Goal: Information Seeking & Learning: Learn about a topic

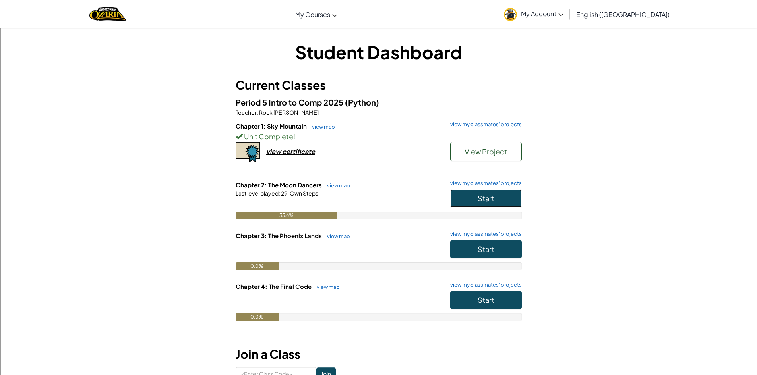
click at [482, 197] on span "Start" at bounding box center [486, 198] width 17 height 9
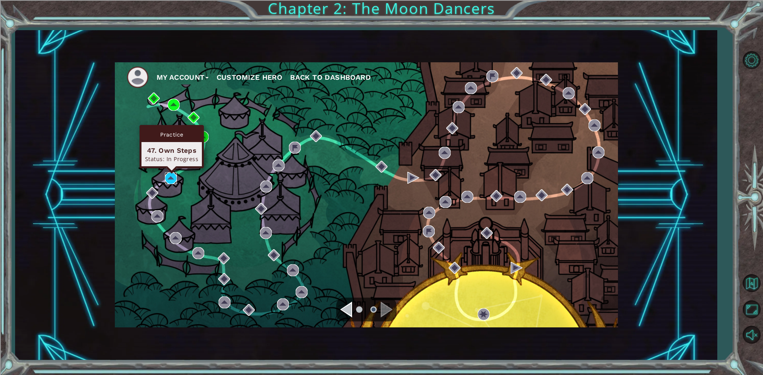
click at [172, 182] on img at bounding box center [171, 178] width 12 height 12
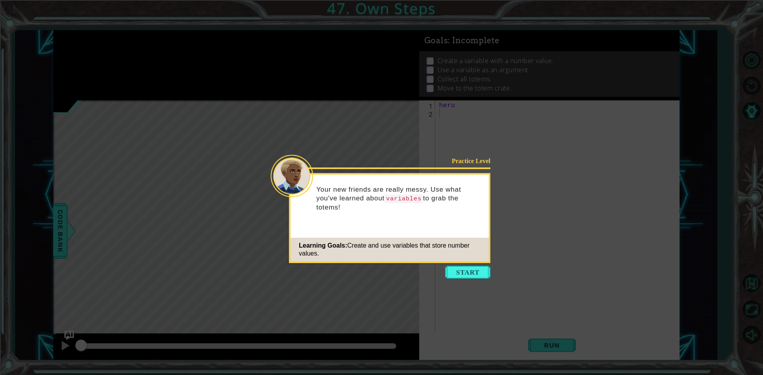
click at [475, 273] on button "Start" at bounding box center [467, 272] width 45 height 13
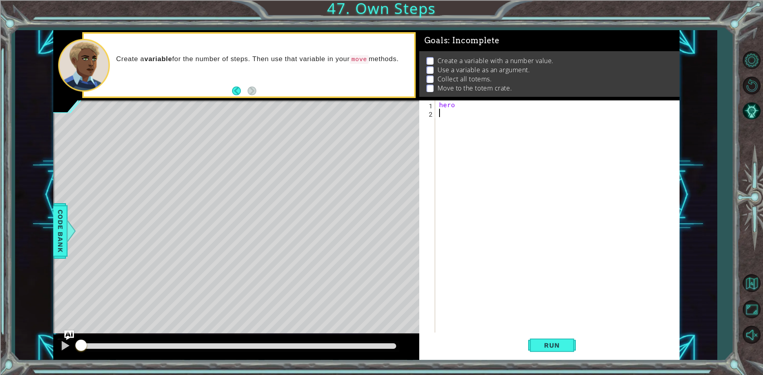
click at [455, 109] on div "hero" at bounding box center [558, 226] width 243 height 250
click at [476, 106] on div "hero" at bounding box center [558, 226] width 243 height 250
type textarea "hero"
click at [753, 107] on button "AI Hint" at bounding box center [751, 111] width 23 height 23
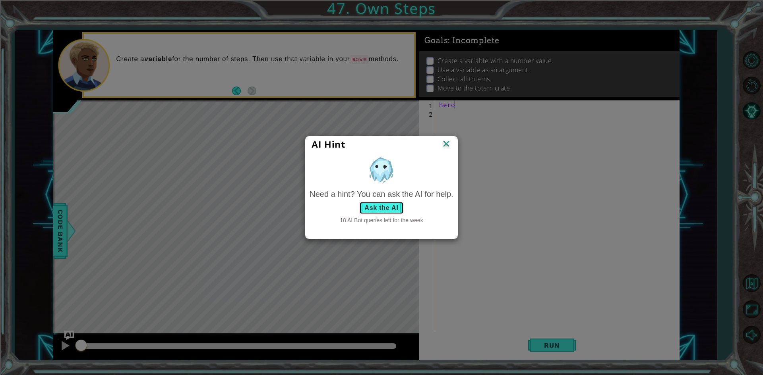
click at [379, 205] on button "Ask the AI" at bounding box center [381, 208] width 44 height 13
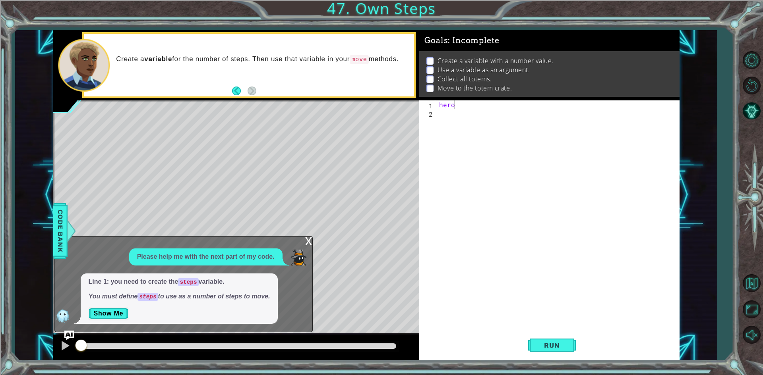
click at [94, 342] on div at bounding box center [238, 346] width 322 height 11
click at [103, 306] on div "Line 1: you need to create the steps variable. You must define steps to use as …" at bounding box center [179, 299] width 197 height 51
click at [103, 315] on button "Show Me" at bounding box center [109, 314] width 40 height 13
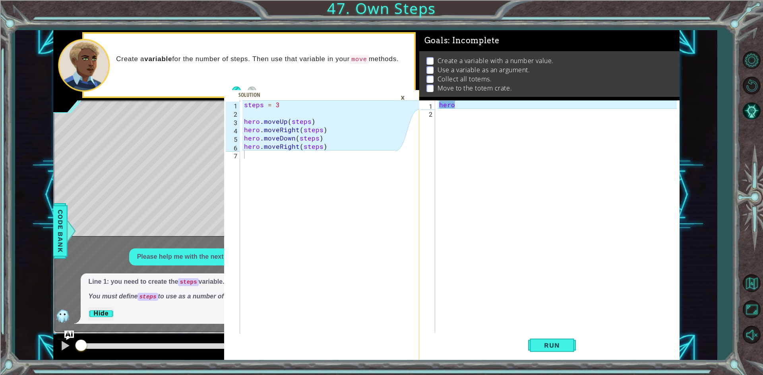
click at [474, 106] on div "hero" at bounding box center [558, 226] width 243 height 250
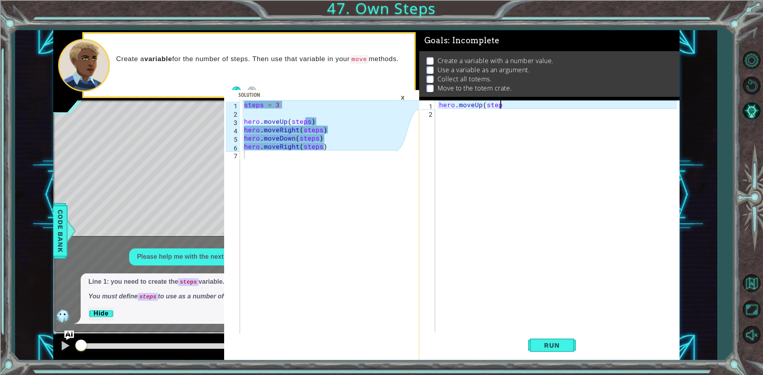
scroll to position [0, 4]
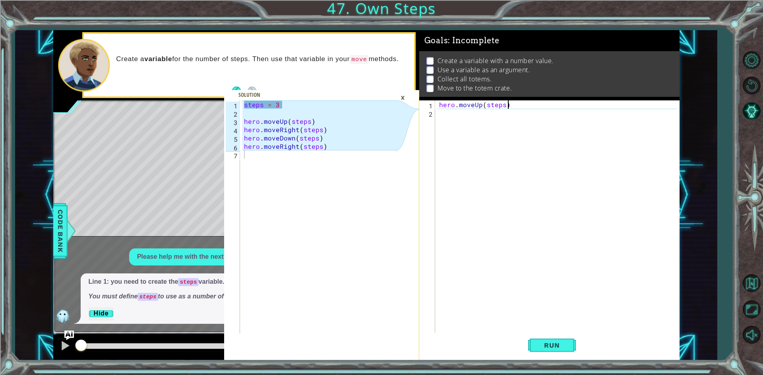
type textarea "hero.moveUp(steps)"
click at [457, 120] on div "hero . moveUp ( steps )" at bounding box center [558, 226] width 243 height 250
type textarea "H"
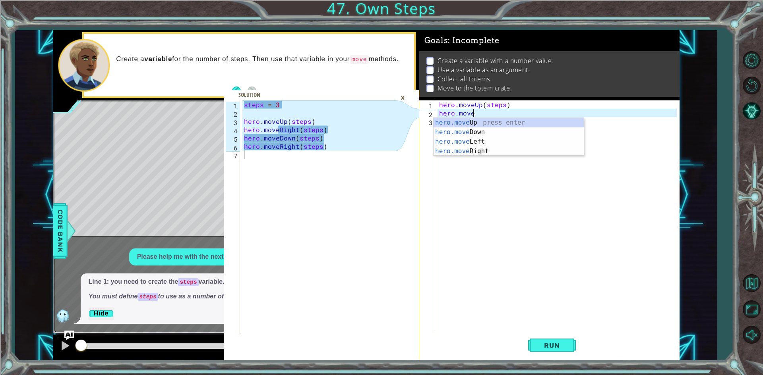
scroll to position [0, 2]
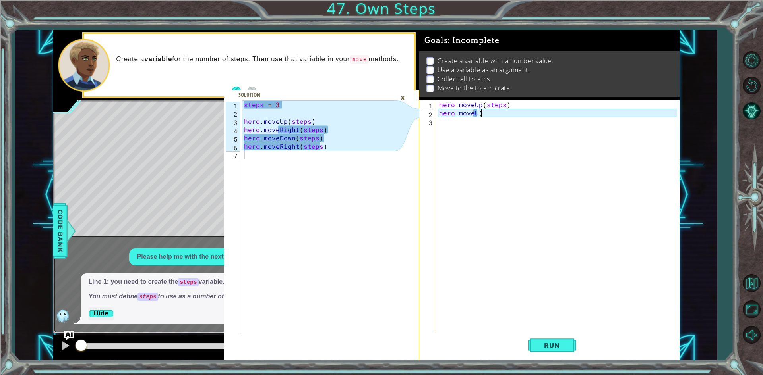
click at [517, 114] on div "hero . moveUp ( steps ) hero . moveU )" at bounding box center [558, 226] width 243 height 250
type textarea "hero. moveRight(steps)"
click at [441, 132] on div "hero . moveUp ( steps ) hero . moveRight ( steps )" at bounding box center [558, 226] width 243 height 250
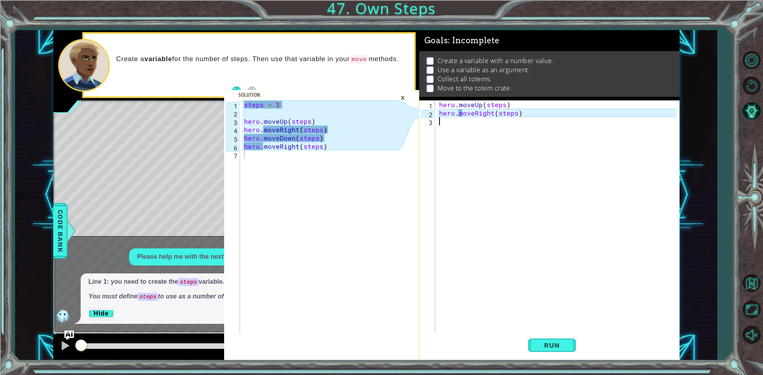
scroll to position [0, 0]
click at [440, 105] on div "hero . moveUp ( steps ) hero . moveRight ( steps )" at bounding box center [558, 226] width 243 height 250
type textarea "hero.moveUp(steps)"
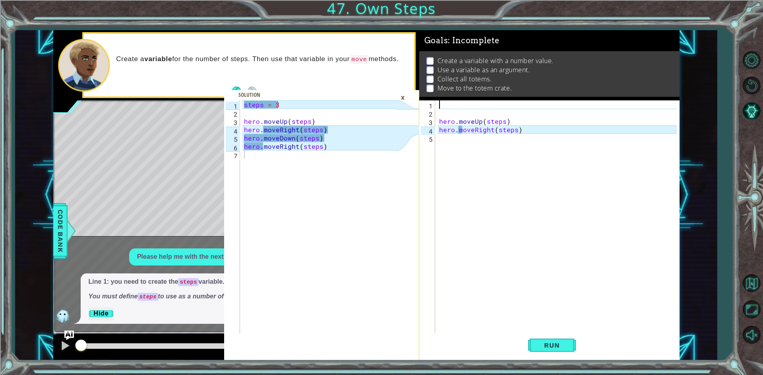
click at [458, 103] on div "hero . moveUp ( steps ) hero . moveRight ( steps )" at bounding box center [558, 226] width 243 height 250
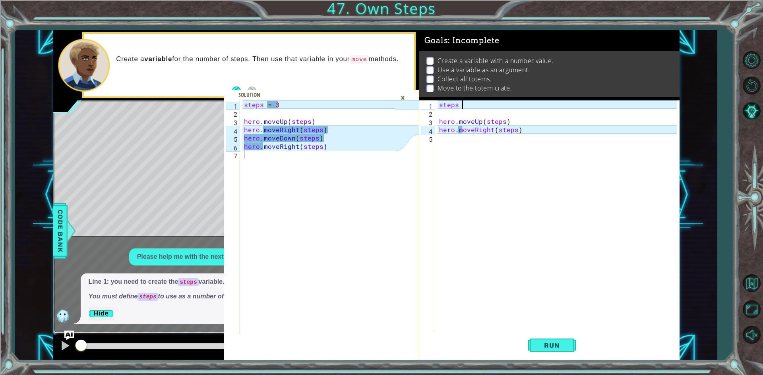
scroll to position [0, 1]
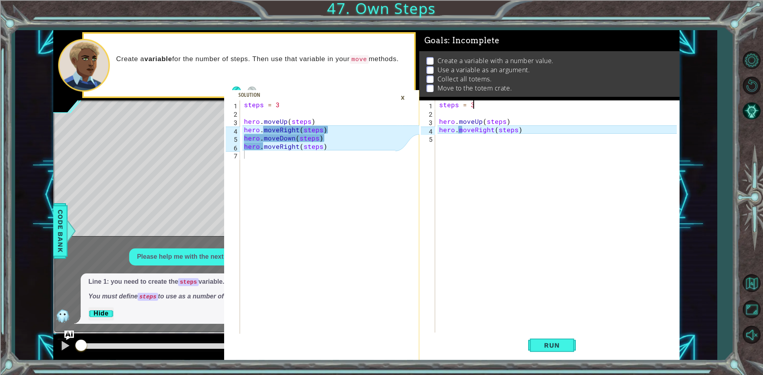
type textarea "steps = 3"
click at [450, 147] on div "steps = 3 hero . moveUp ( steps ) hero . moveRight ( steps )" at bounding box center [558, 226] width 243 height 250
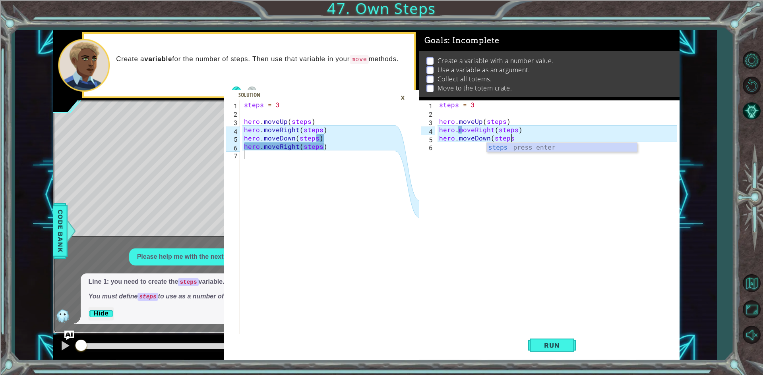
scroll to position [0, 4]
type textarea "hero.moveDown(steps)"
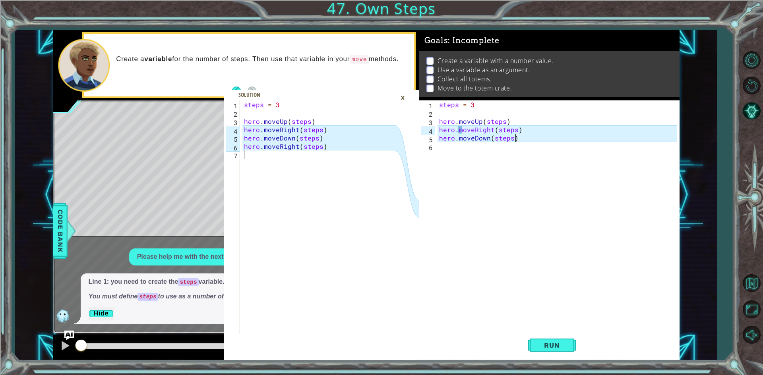
scroll to position [0, 4]
click at [449, 147] on div "steps = 3 hero . moveUp ( steps ) hero . moveRight ( steps ) hero . moveDown ( …" at bounding box center [558, 226] width 243 height 250
type textarea "H"
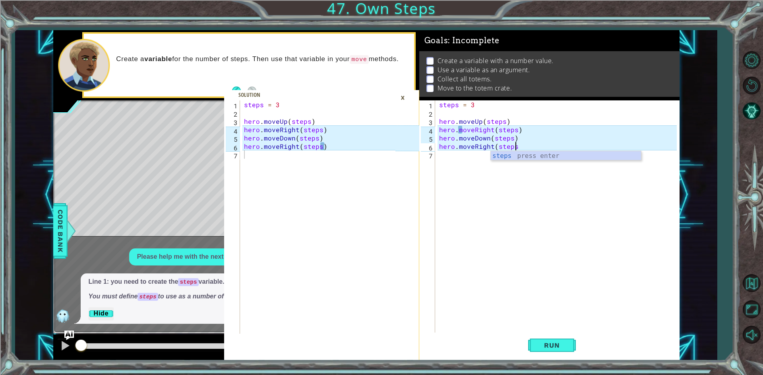
scroll to position [0, 4]
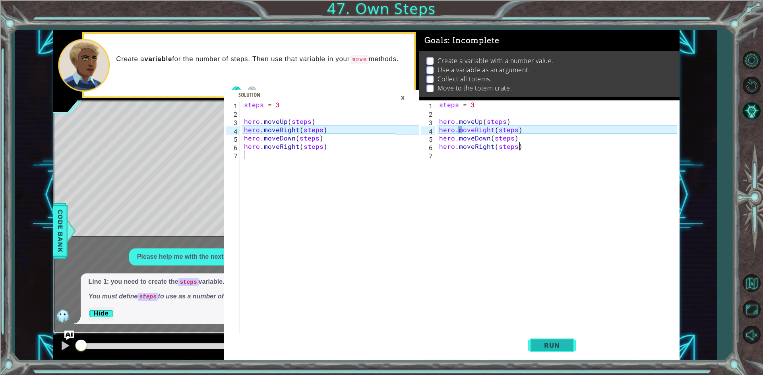
type textarea "hero.moveRight(steps)"
click at [565, 353] on button "Run" at bounding box center [552, 346] width 48 height 26
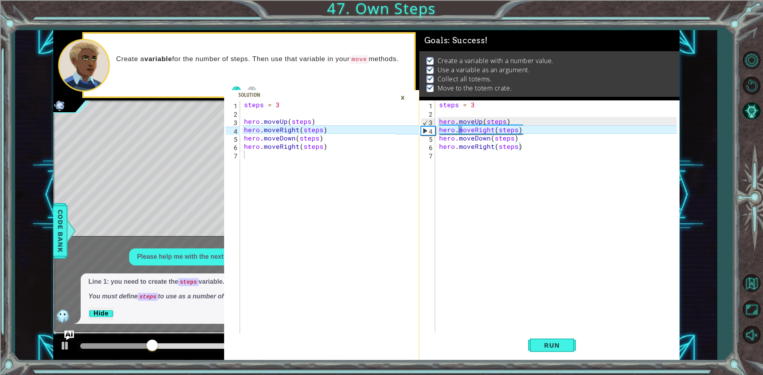
click at [407, 99] on div "×" at bounding box center [403, 98] width 12 height 14
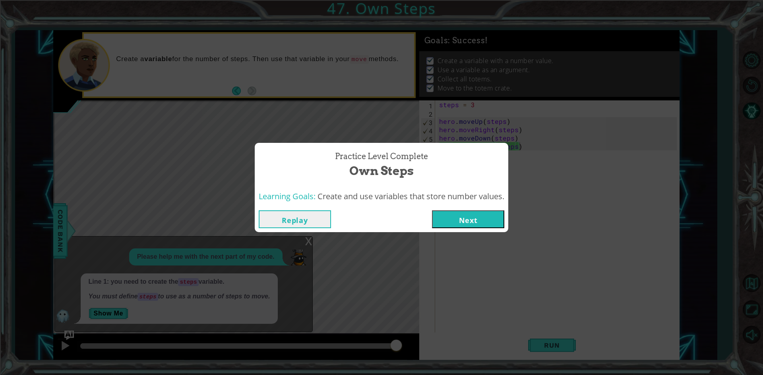
click at [467, 223] on button "Next" at bounding box center [468, 220] width 72 height 18
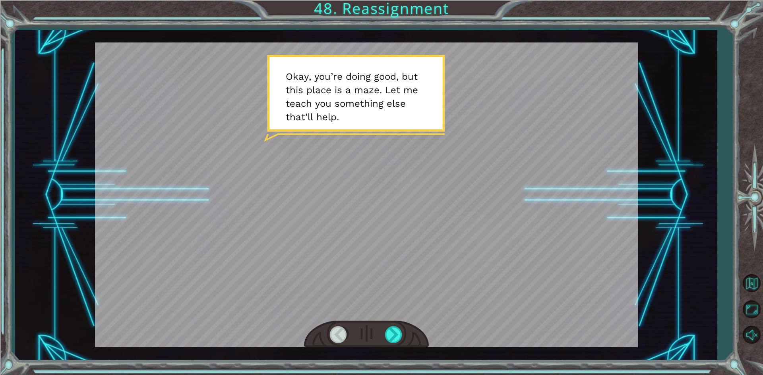
click at [404, 339] on div at bounding box center [366, 334] width 125 height 27
click at [391, 337] on div at bounding box center [394, 335] width 18 height 16
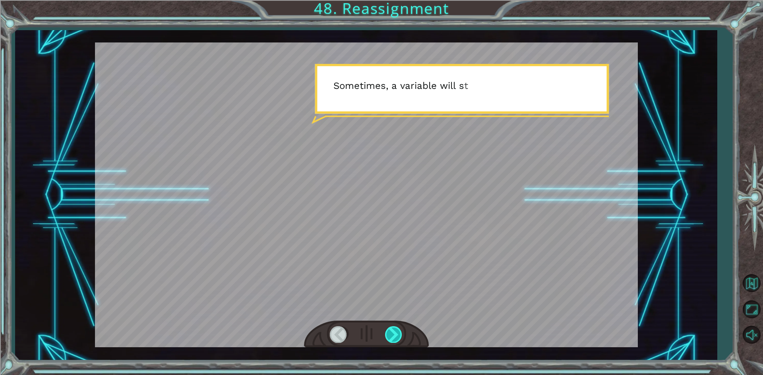
click at [391, 337] on div at bounding box center [394, 335] width 18 height 16
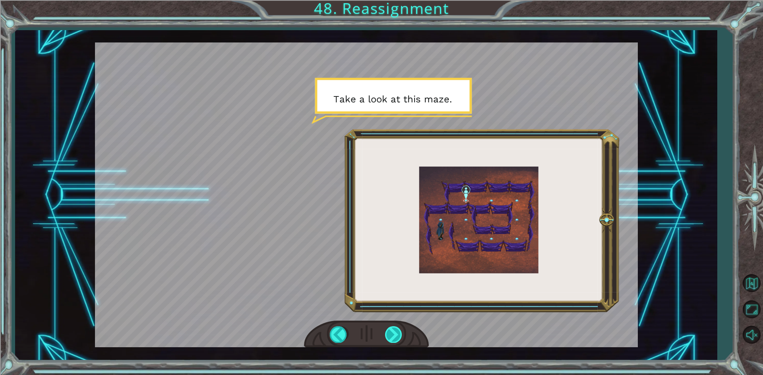
click at [391, 337] on div at bounding box center [394, 335] width 18 height 16
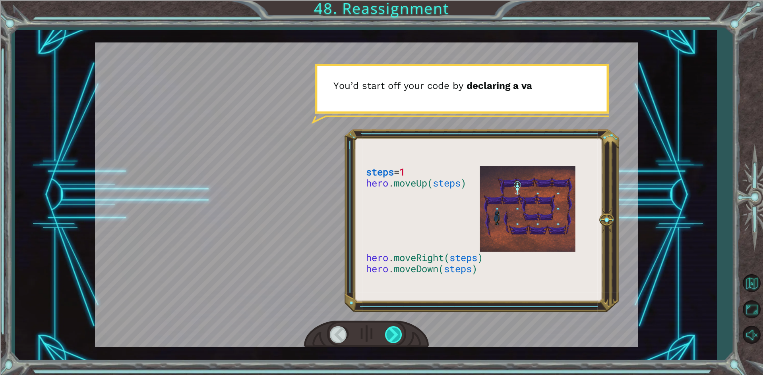
click at [391, 337] on div at bounding box center [394, 335] width 18 height 16
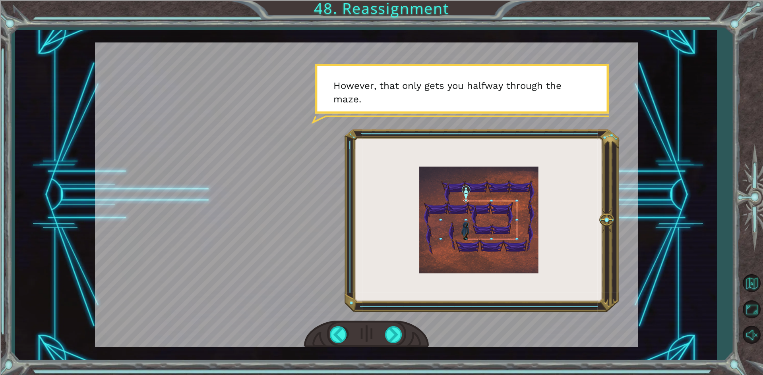
click at [368, 349] on div "O k a y , y o u ’ r e d o i n g g o o d , b u t t h i s p l a c e i s a m a z e…" at bounding box center [366, 195] width 702 height 331
click at [399, 336] on div at bounding box center [394, 335] width 18 height 16
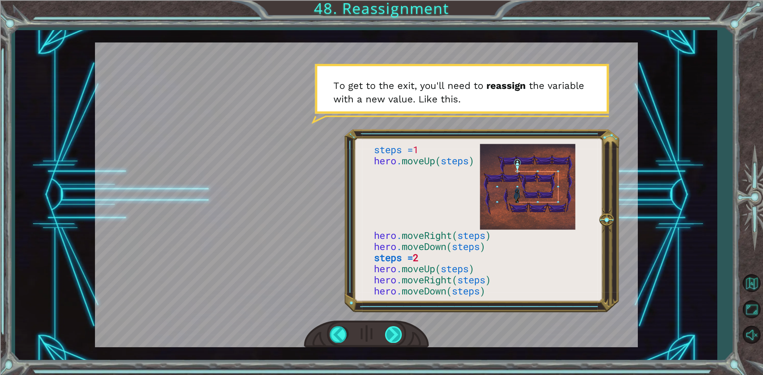
click at [396, 338] on div at bounding box center [394, 335] width 18 height 16
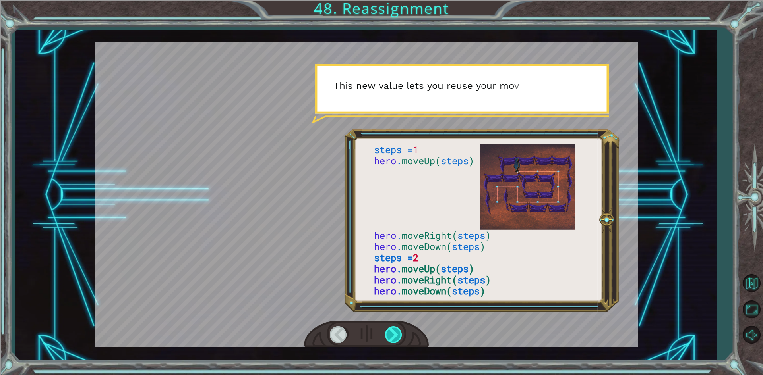
click at [396, 338] on div at bounding box center [394, 335] width 18 height 16
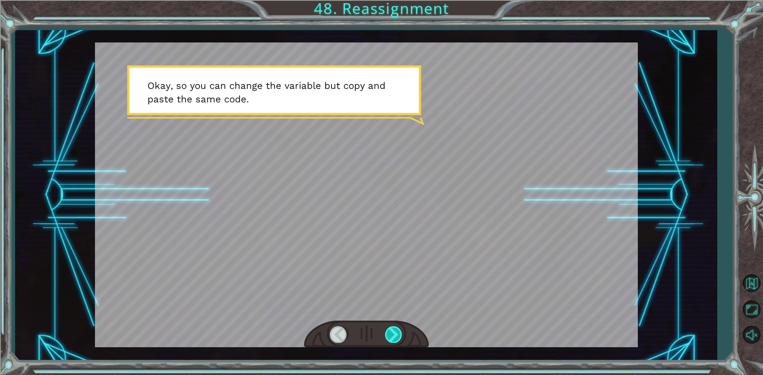
click at [396, 338] on div at bounding box center [394, 335] width 18 height 16
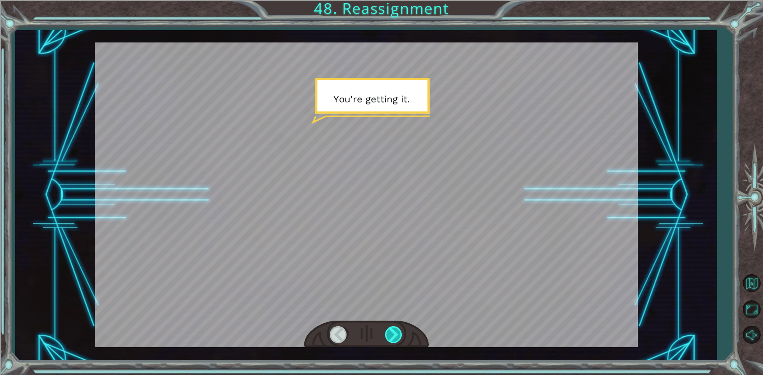
click at [396, 338] on div at bounding box center [394, 335] width 18 height 16
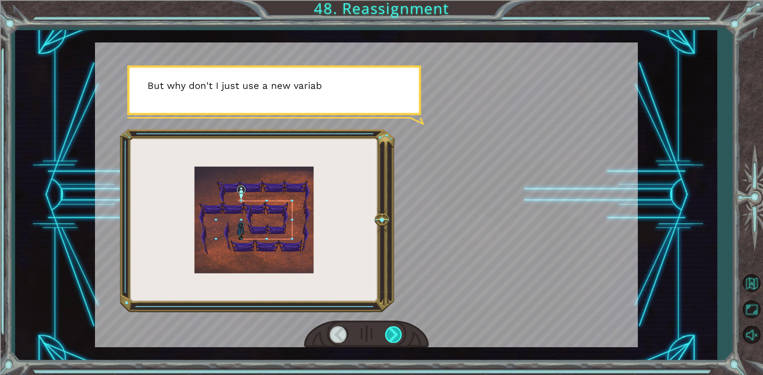
click at [396, 338] on div at bounding box center [394, 335] width 18 height 16
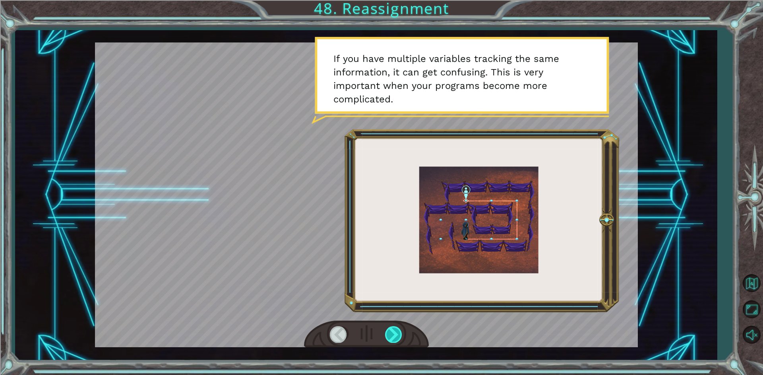
click at [396, 337] on div at bounding box center [394, 335] width 18 height 16
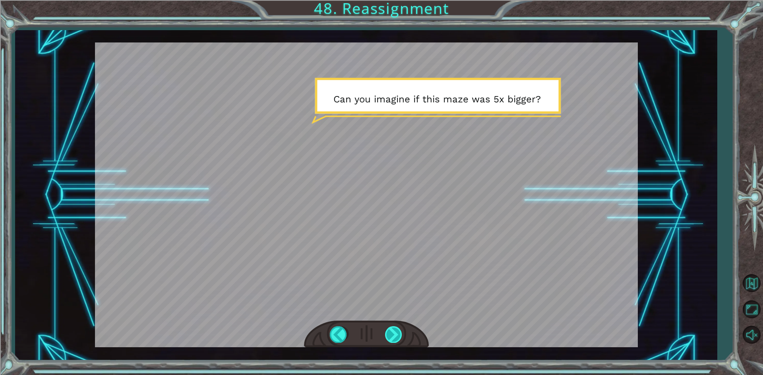
click at [396, 336] on div at bounding box center [394, 335] width 18 height 16
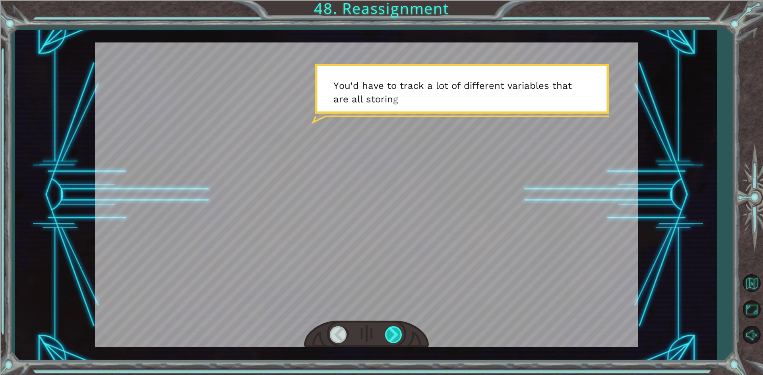
click at [390, 339] on div at bounding box center [394, 335] width 18 height 16
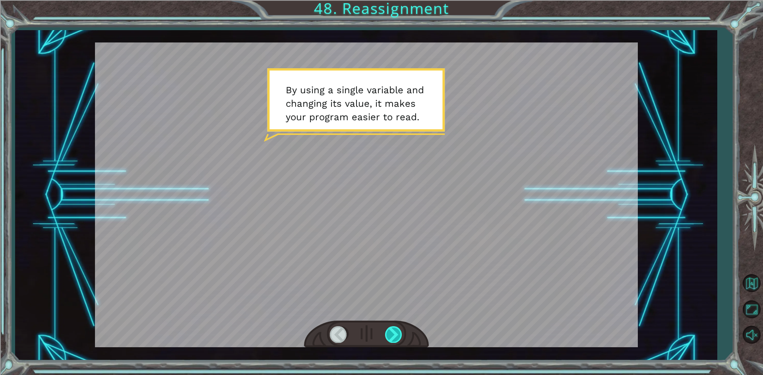
click at [390, 339] on div at bounding box center [394, 335] width 18 height 16
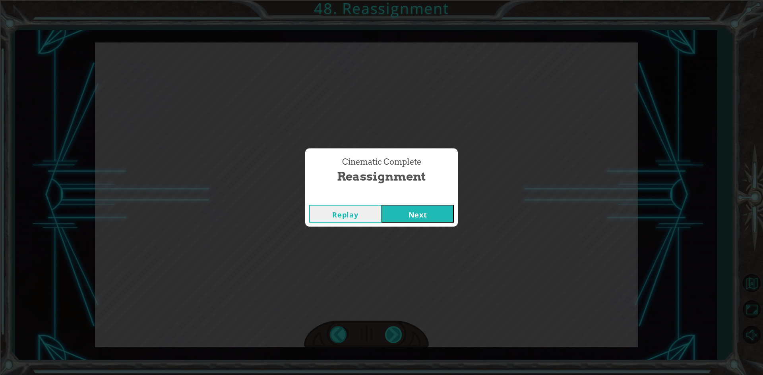
click at [390, 339] on div "Cinematic Complete Reassignment Replay Next" at bounding box center [381, 187] width 763 height 375
click at [424, 213] on button "Next" at bounding box center [417, 214] width 72 height 18
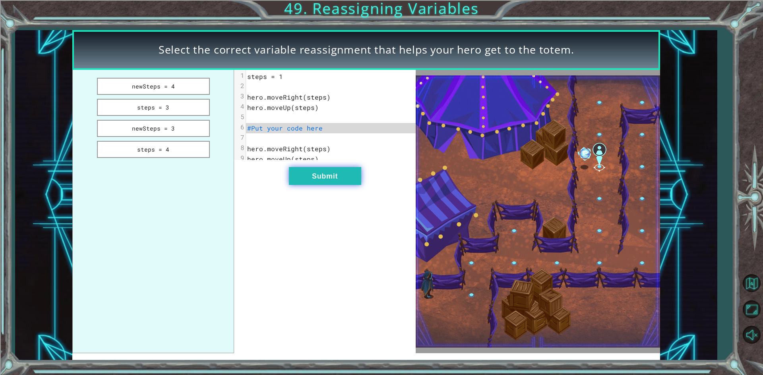
click at [333, 185] on button "Submit" at bounding box center [325, 176] width 72 height 18
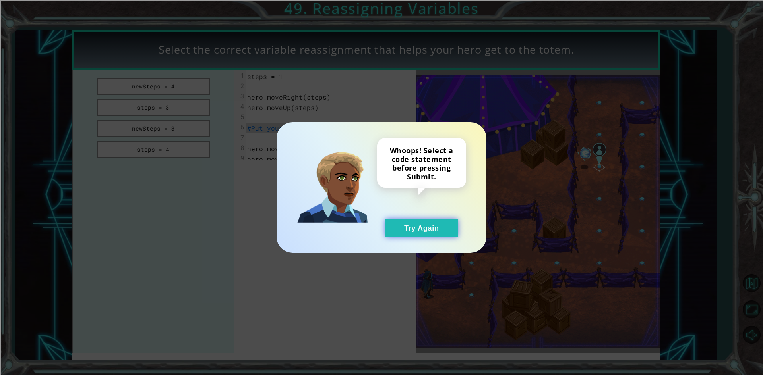
click at [401, 228] on button "Try Again" at bounding box center [421, 228] width 72 height 18
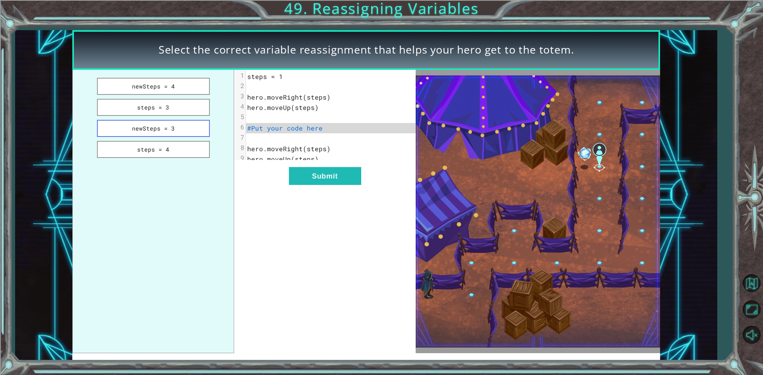
click at [167, 126] on button "newSteps = 3" at bounding box center [153, 128] width 113 height 17
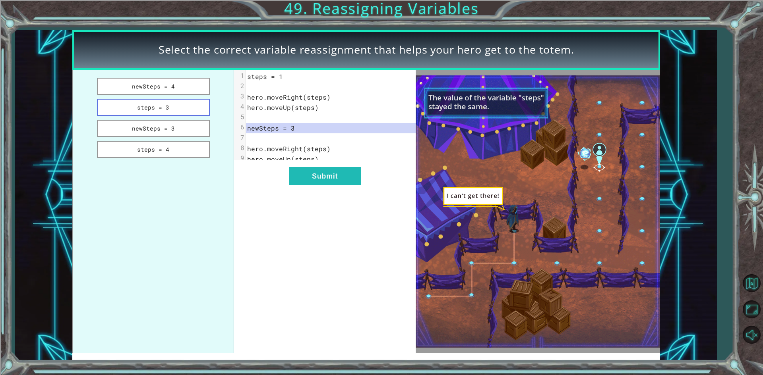
click at [172, 106] on button "steps = 3" at bounding box center [153, 107] width 113 height 17
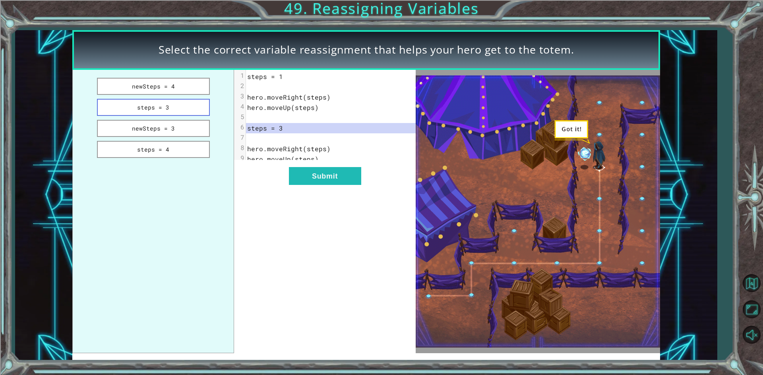
click at [169, 106] on button "steps = 3" at bounding box center [153, 107] width 113 height 17
click at [177, 87] on button "newSteps = 4" at bounding box center [153, 86] width 113 height 17
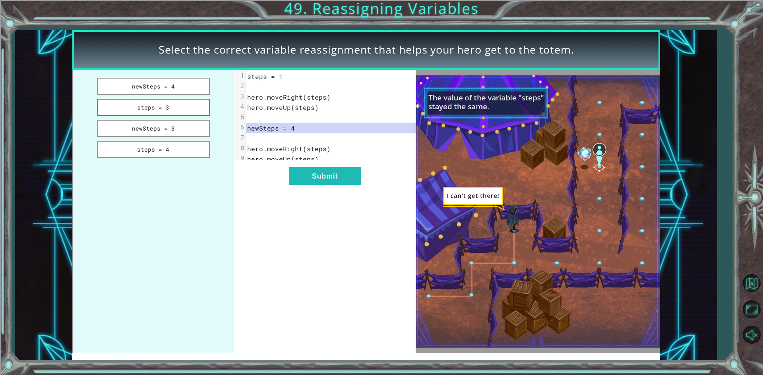
click at [167, 100] on button "steps = 3" at bounding box center [153, 107] width 113 height 17
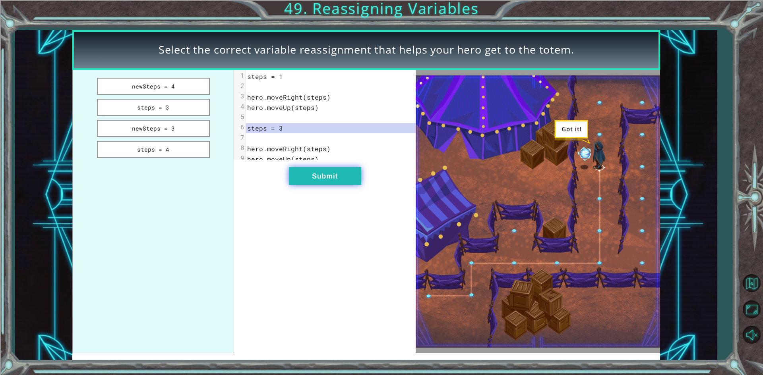
click at [295, 178] on button "Submit" at bounding box center [325, 176] width 72 height 18
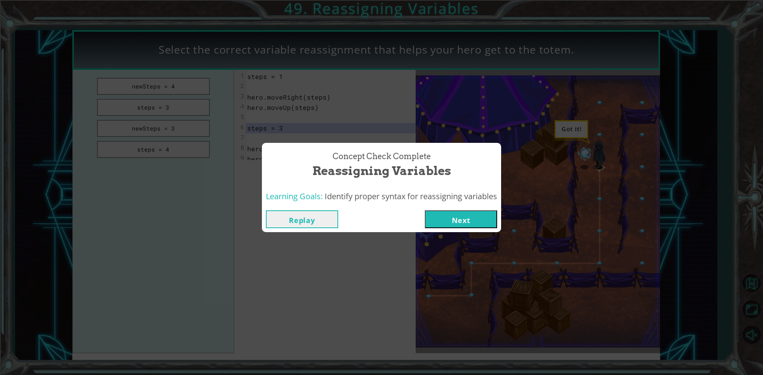
click at [464, 219] on button "Next" at bounding box center [461, 220] width 72 height 18
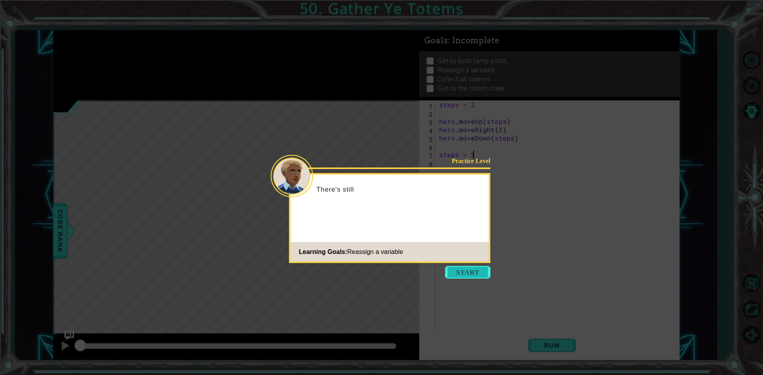
click at [482, 269] on button "Start" at bounding box center [467, 272] width 45 height 13
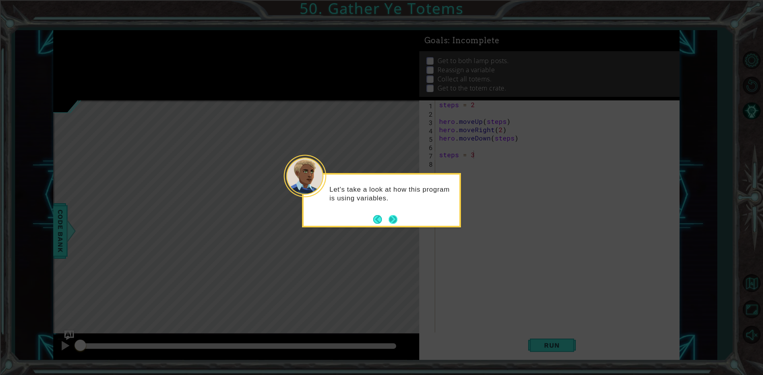
click at [397, 215] on button "Next" at bounding box center [393, 219] width 9 height 9
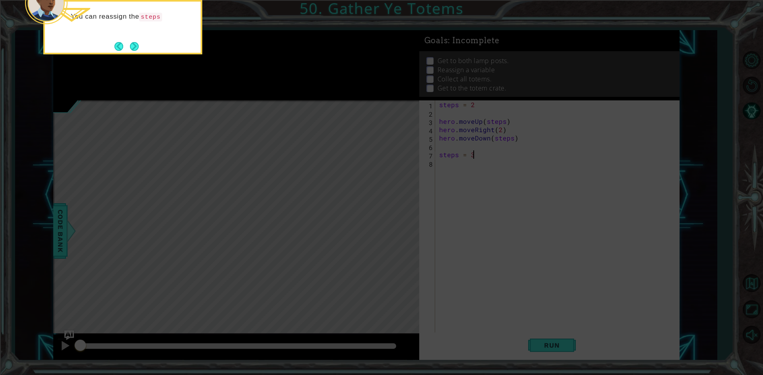
click at [134, 55] on icon at bounding box center [381, 56] width 763 height 639
click at [131, 46] on button "Next" at bounding box center [134, 46] width 9 height 9
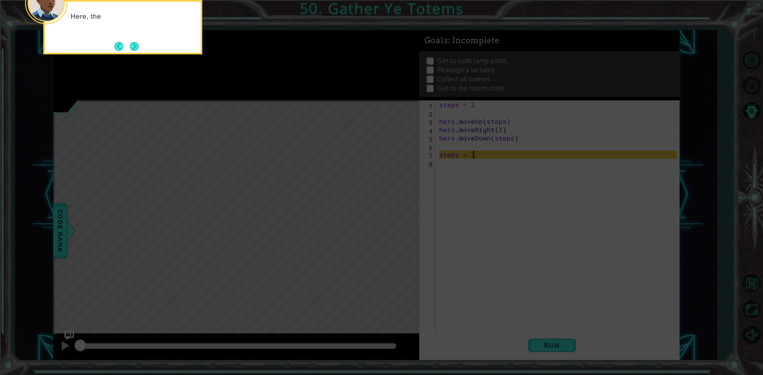
click at [163, 43] on div "Here, the" at bounding box center [122, 27] width 159 height 54
click at [138, 48] on button "Next" at bounding box center [134, 46] width 9 height 9
click at [560, 147] on icon at bounding box center [381, 56] width 763 height 639
click at [137, 45] on button "Next" at bounding box center [134, 46] width 9 height 9
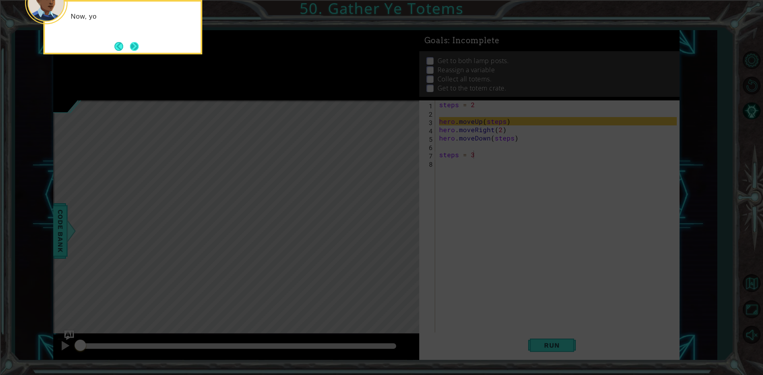
click at [130, 48] on button "Next" at bounding box center [134, 46] width 9 height 9
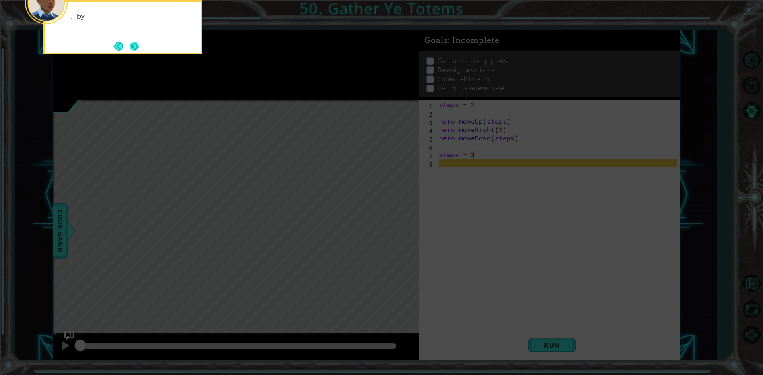
click at [137, 48] on button "Next" at bounding box center [134, 46] width 9 height 9
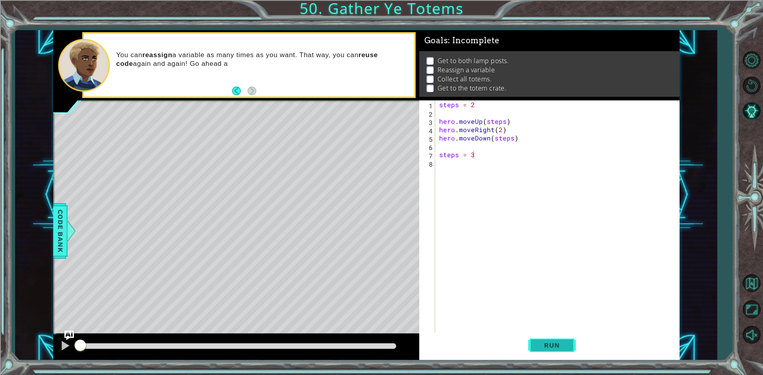
click at [557, 340] on button "Run" at bounding box center [552, 346] width 48 height 26
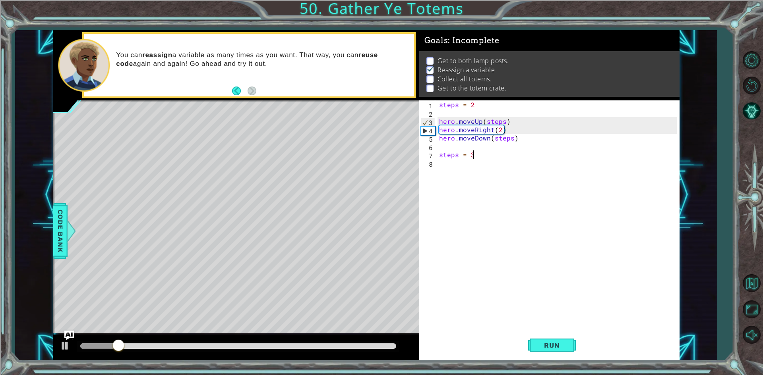
click at [454, 146] on div "steps = 2 hero . moveUp ( steps ) hero . moveRight ( 2 ) hero . moveDown ( step…" at bounding box center [558, 226] width 243 height 250
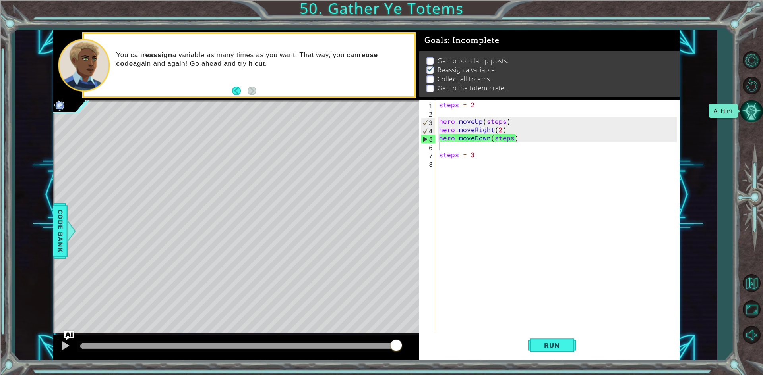
click at [757, 116] on button "AI Hint" at bounding box center [751, 111] width 23 height 23
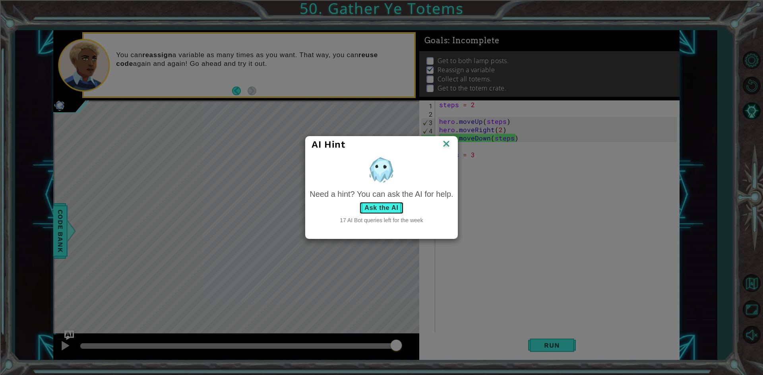
click at [387, 213] on button "Ask the AI" at bounding box center [381, 208] width 44 height 13
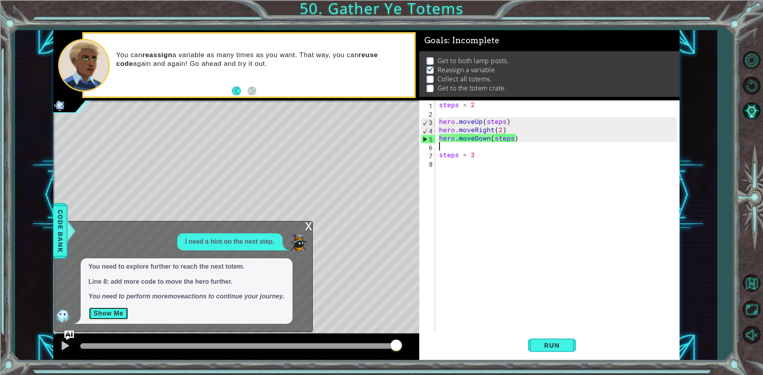
click at [89, 319] on button "Show Me" at bounding box center [109, 314] width 40 height 13
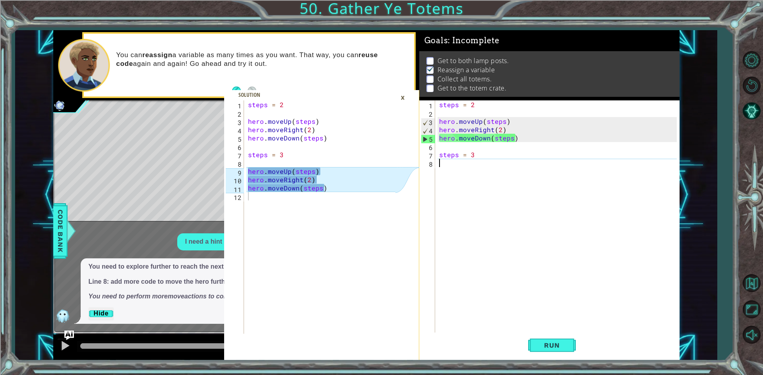
click at [458, 171] on div "steps = 2 hero . moveUp ( steps ) hero . moveRight ( 2 ) hero . moveDown ( step…" at bounding box center [558, 226] width 243 height 250
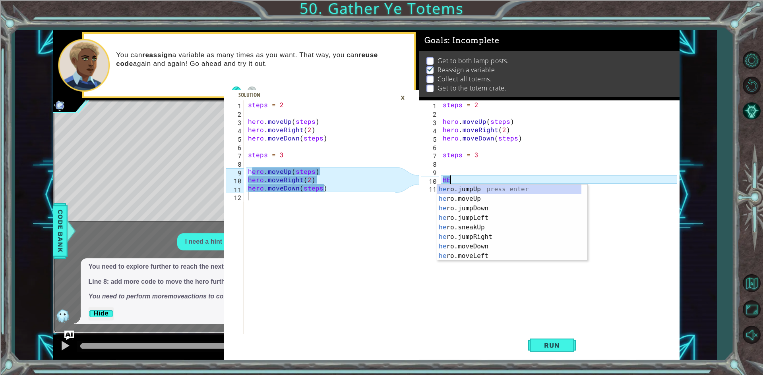
type textarea "H"
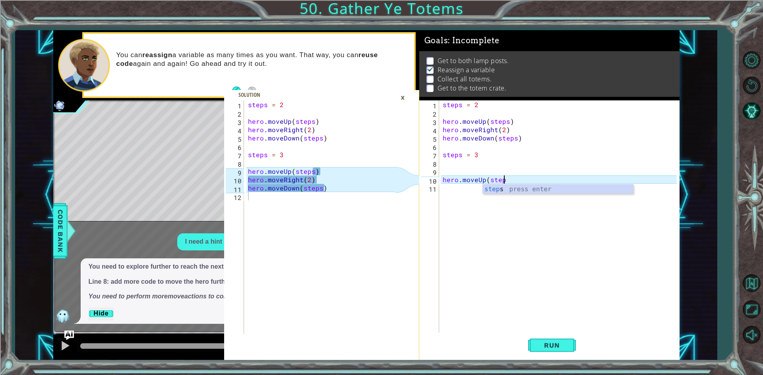
scroll to position [0, 4]
type textarea "hero.moveUp(steps)"
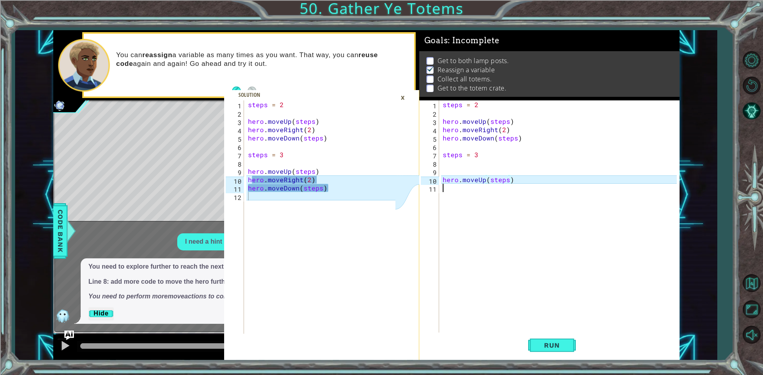
click at [446, 194] on div "steps = 2 hero . moveUp ( steps ) hero . moveRight ( 2 ) hero . moveDown ( step…" at bounding box center [561, 226] width 240 height 250
type textarea "hero.moveDown(steps)"
click at [403, 101] on div "×" at bounding box center [403, 98] width 12 height 14
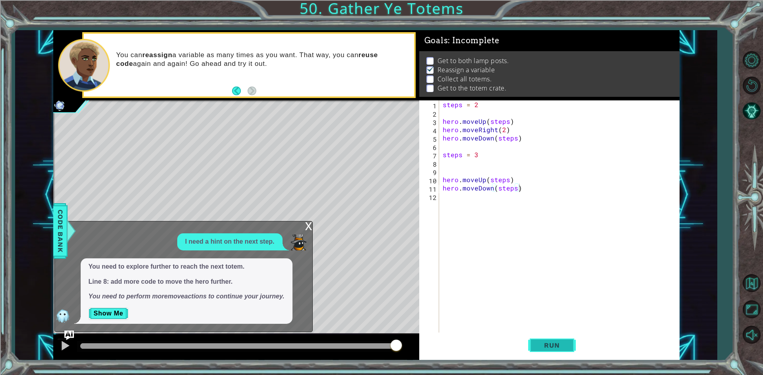
click at [557, 351] on button "Run" at bounding box center [552, 346] width 48 height 26
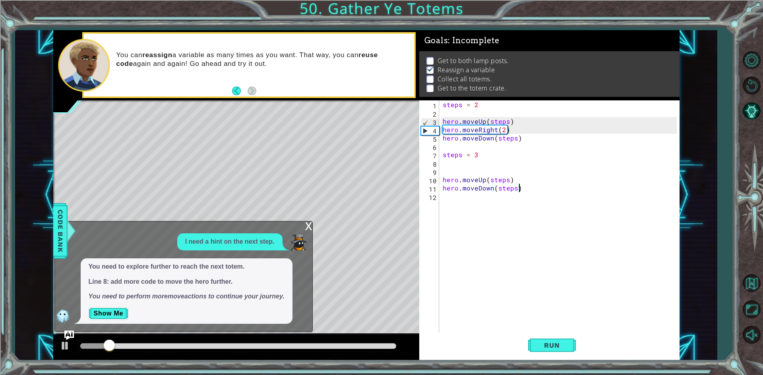
click at [308, 226] on div "x" at bounding box center [308, 226] width 7 height 8
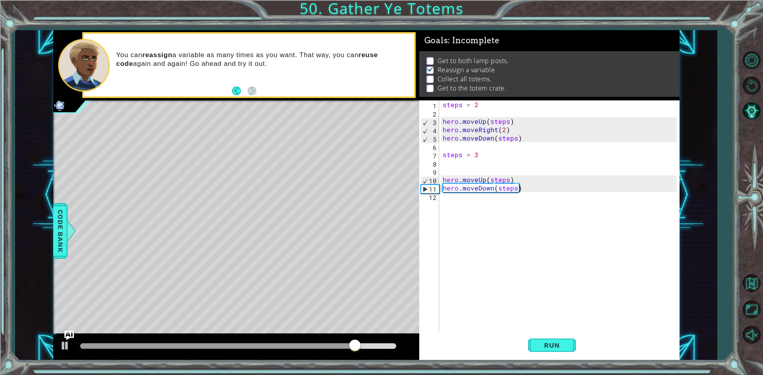
scroll to position [0, 0]
click at [445, 198] on div "steps = 2 hero . moveUp ( steps ) hero . moveRight ( 2 ) hero . moveDown ( step…" at bounding box center [561, 226] width 240 height 250
click at [536, 348] on button "Run" at bounding box center [552, 346] width 48 height 26
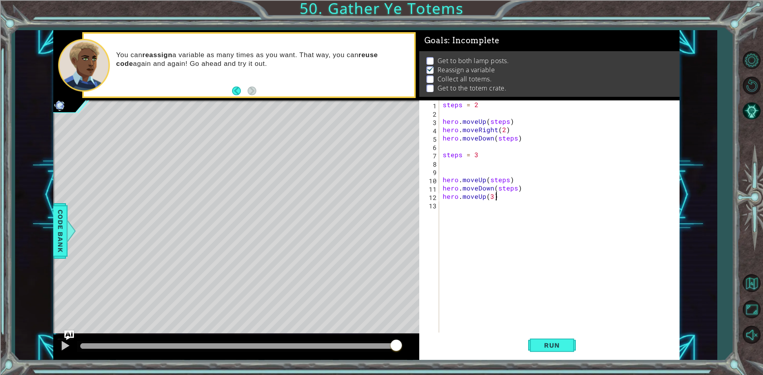
scroll to position [0, 3]
type textarea "hero.moveUp(3)"
click at [566, 339] on button "Run" at bounding box center [552, 346] width 48 height 26
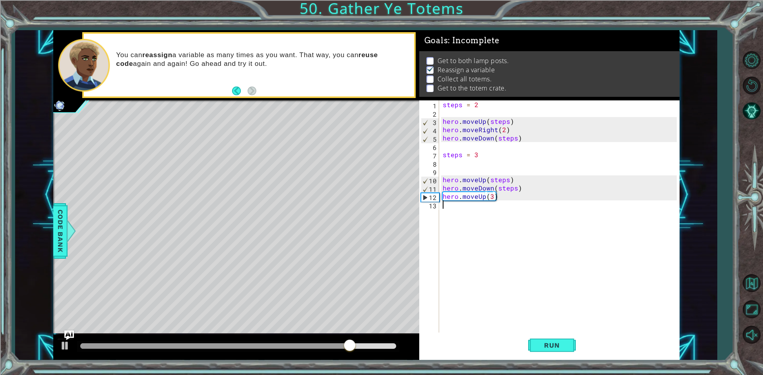
click at [455, 211] on div "steps = 2 hero . moveUp ( steps ) hero . moveRight ( 2 ) hero . moveDown ( step…" at bounding box center [561, 226] width 240 height 250
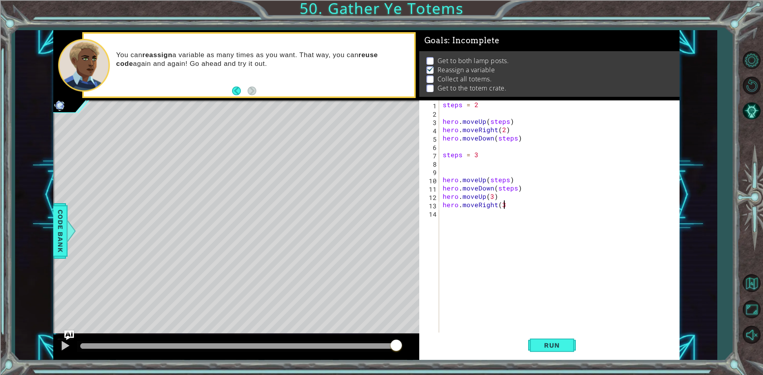
scroll to position [0, 4]
click at [545, 352] on button "Run" at bounding box center [552, 346] width 48 height 26
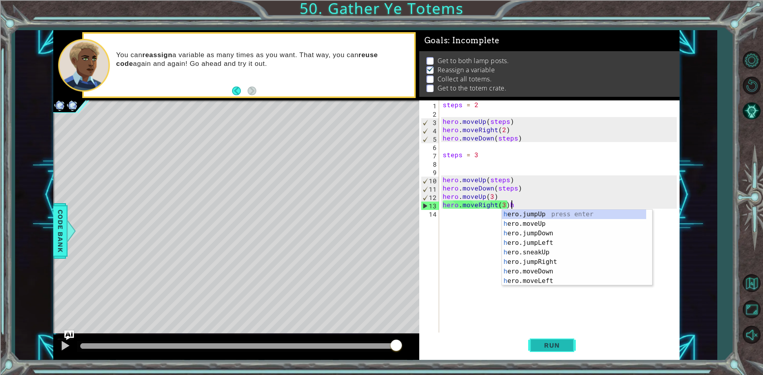
type textarea "hero.moveRight(3)"
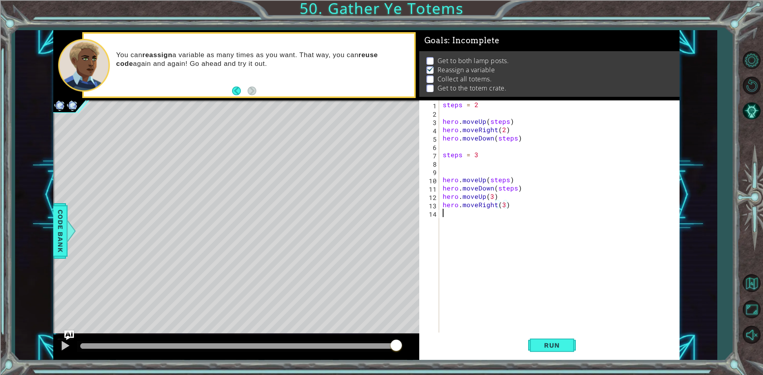
click at [449, 217] on div "steps = 2 hero . moveUp ( steps ) hero . moveRight ( 2 ) hero . moveDown ( step…" at bounding box center [561, 226] width 240 height 250
type textarea "hero.moveUp(1)"
click at [454, 222] on div "steps = 2 hero . moveUp ( steps ) hero . moveRight ( 2 ) hero . moveDown ( step…" at bounding box center [561, 226] width 240 height 250
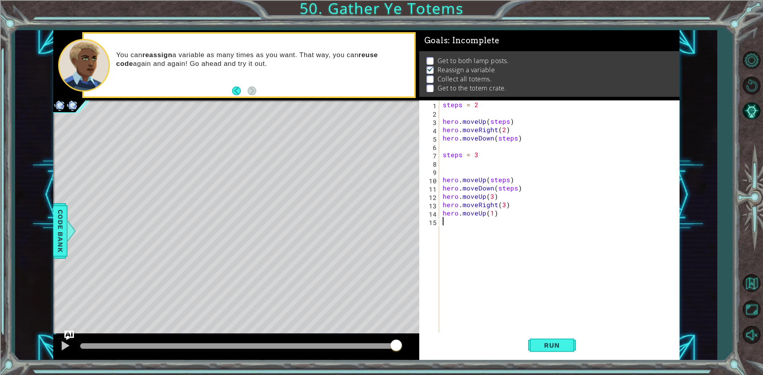
scroll to position [0, 0]
click at [540, 352] on button "Run" at bounding box center [552, 346] width 48 height 26
type textarea "hero.moveRight(3)"
click at [550, 341] on button "Run" at bounding box center [552, 346] width 48 height 26
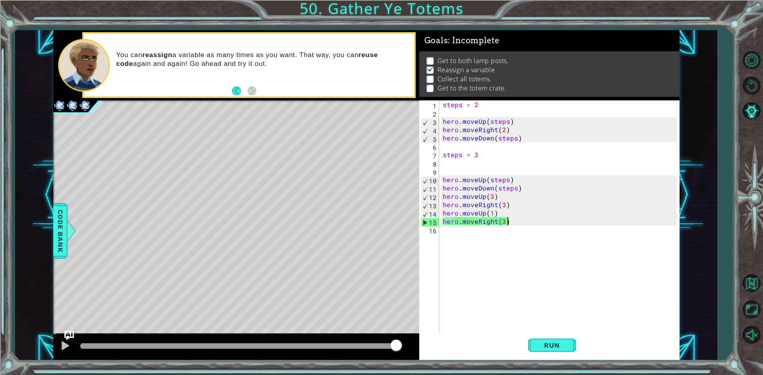
click at [453, 234] on div "steps = 2 hero . moveUp ( steps ) hero . moveRight ( 2 ) hero . moveDown ( step…" at bounding box center [561, 226] width 240 height 250
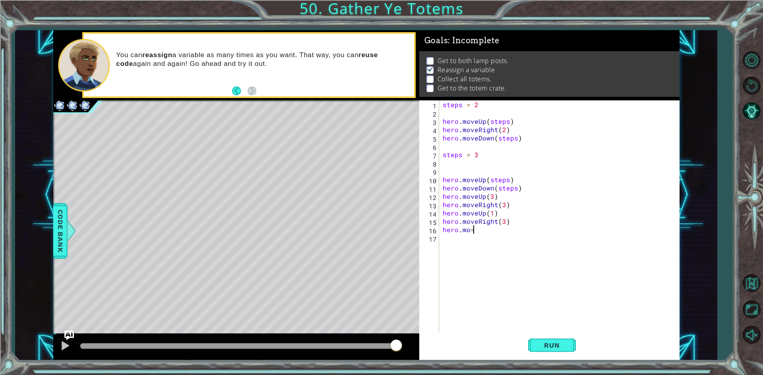
scroll to position [0, 1]
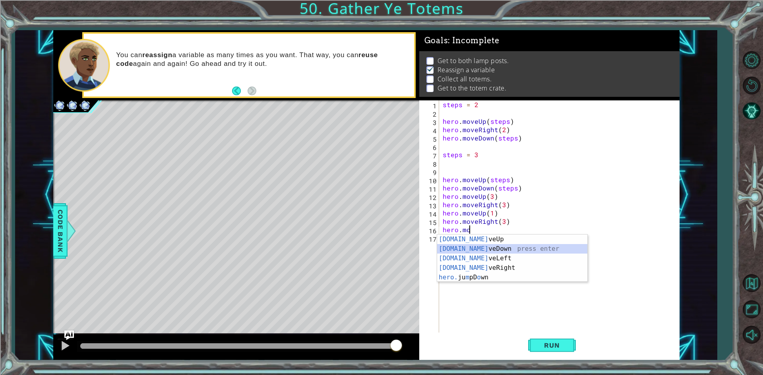
click at [495, 246] on div "[DOMAIN_NAME] veUp press enter [DOMAIN_NAME] veDown press enter [DOMAIN_NAME] v…" at bounding box center [512, 268] width 150 height 67
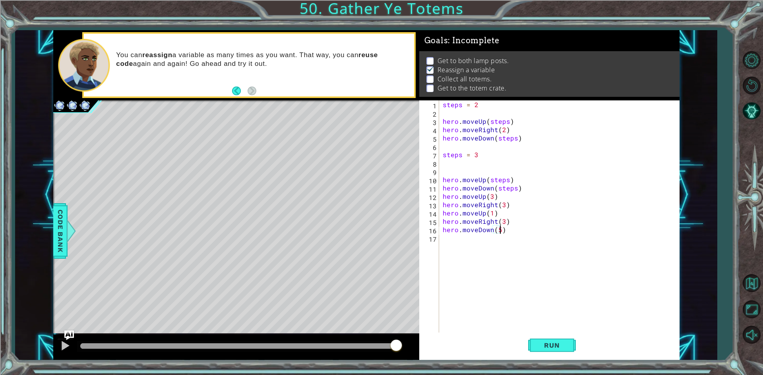
scroll to position [0, 3]
click at [543, 348] on span "Run" at bounding box center [551, 346] width 31 height 8
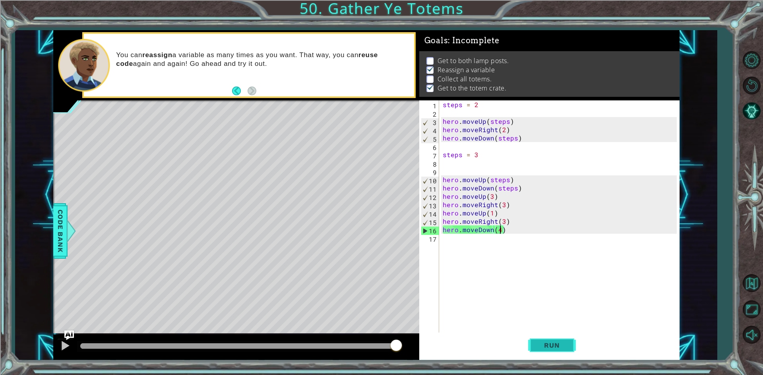
click at [543, 348] on span "Run" at bounding box center [551, 346] width 31 height 8
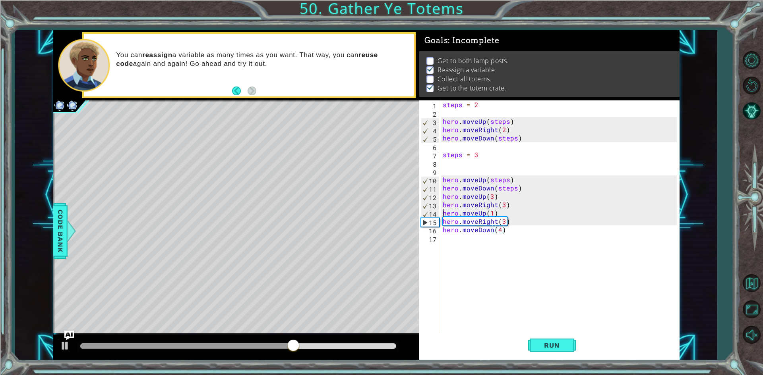
click at [441, 214] on div "steps = 2 hero . moveUp ( steps ) hero . moveRight ( 2 ) hero . moveDown ( step…" at bounding box center [559, 218] width 236 height 234
type textarea "hero.moveUp(1)"
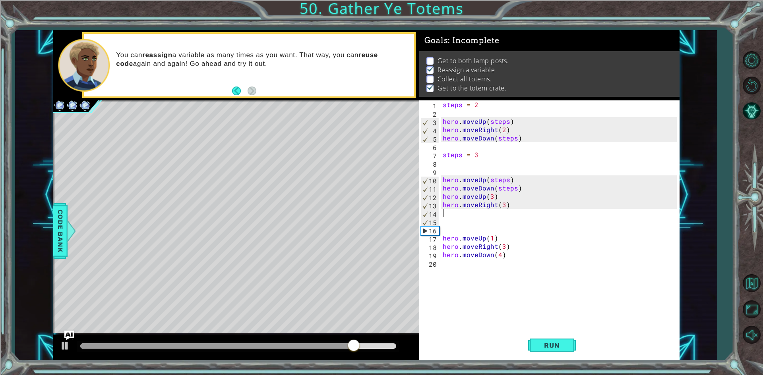
click at [443, 212] on div "steps = 2 hero . moveUp ( steps ) hero . moveRight ( 2 ) hero . moveDown ( step…" at bounding box center [561, 226] width 240 height 250
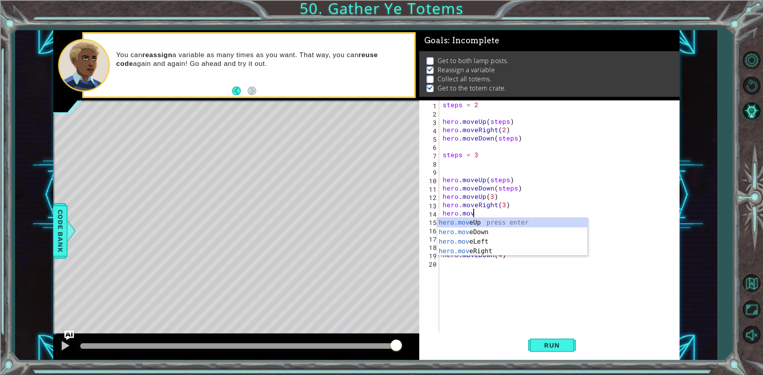
scroll to position [0, 2]
click at [464, 229] on div "hero.move Up press enter hero.move Down press enter hero.move Left press enter …" at bounding box center [512, 246] width 150 height 57
click at [442, 240] on div "steps = 2 hero . moveUp ( steps ) hero . moveRight ( 2 ) hero . moveDown ( step…" at bounding box center [561, 226] width 240 height 250
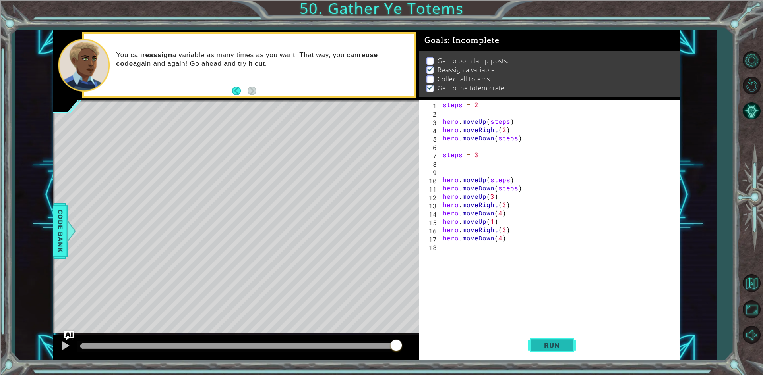
type textarea "hero.moveUp(1)"
click at [571, 352] on button "Run" at bounding box center [552, 346] width 48 height 26
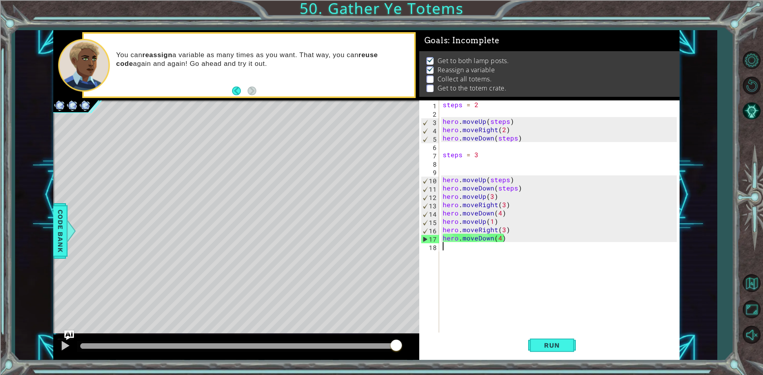
click at [445, 253] on div "steps = 2 hero . moveUp ( steps ) hero . moveRight ( 2 ) hero . moveDown ( step…" at bounding box center [561, 226] width 240 height 250
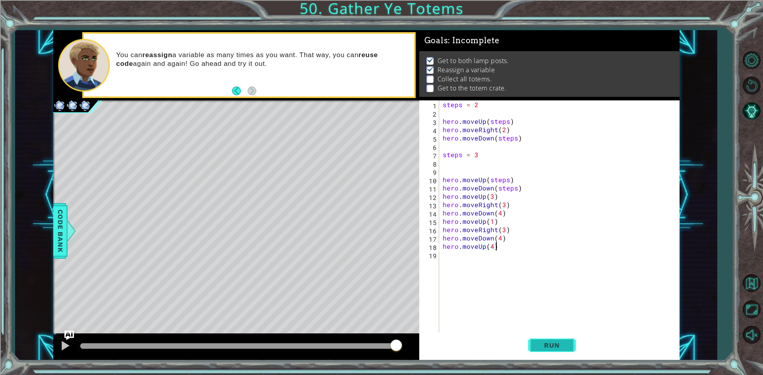
type textarea "hero.moveUp(4)"
click at [550, 347] on span "Run" at bounding box center [551, 346] width 31 height 8
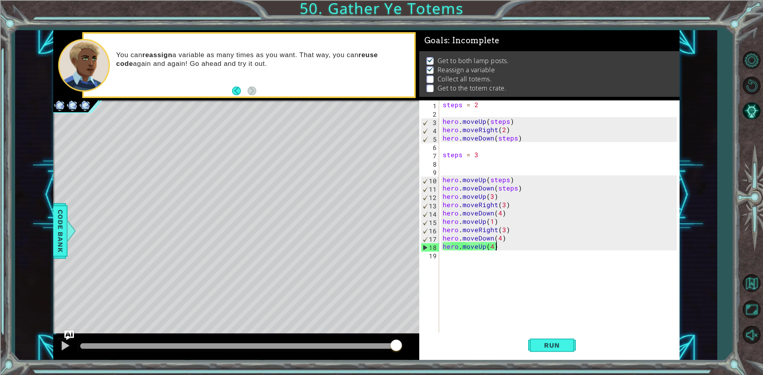
click at [492, 251] on div "steps = 2 hero . moveUp ( steps ) hero . moveRight ( 2 ) hero . moveDown ( step…" at bounding box center [561, 226] width 240 height 250
click at [492, 252] on div "steps = 2 hero . moveUp ( steps ) hero . moveRight ( 2 ) hero . moveDown ( step…" at bounding box center [561, 226] width 240 height 250
click at [492, 246] on div "steps = 2 hero . moveUp ( steps ) hero . moveRight ( 2 ) hero . moveDown ( step…" at bounding box center [561, 226] width 240 height 250
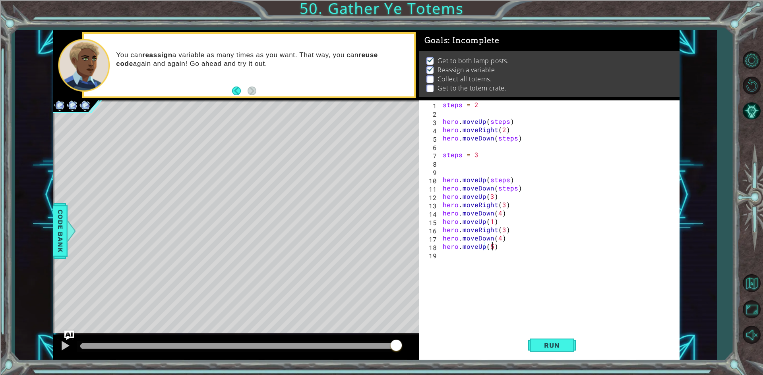
scroll to position [0, 3]
click at [541, 341] on button "Run" at bounding box center [552, 346] width 48 height 26
type textarea "hero.moveUp(6)"
click at [552, 338] on button "Run" at bounding box center [552, 346] width 48 height 26
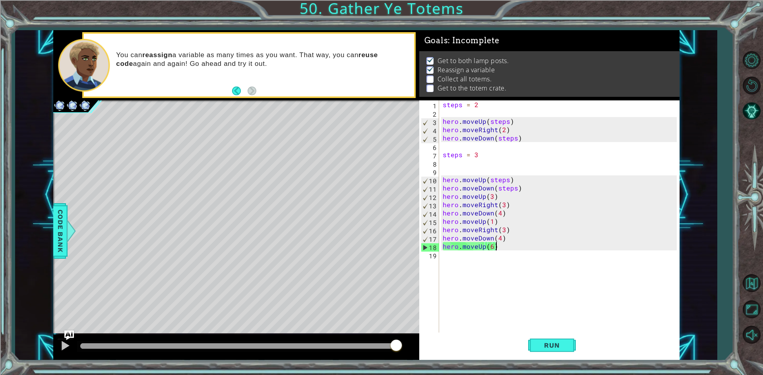
click at [503, 246] on div "steps = 2 hero . moveUp ( steps ) hero . moveRight ( 2 ) hero . moveDown ( step…" at bounding box center [561, 226] width 240 height 250
click at [459, 263] on div "steps = 2 hero . moveUp ( steps ) hero . moveRight ( 2 ) hero . moveDown ( step…" at bounding box center [561, 226] width 240 height 250
click at [757, 107] on button "AI Hint" at bounding box center [751, 111] width 23 height 23
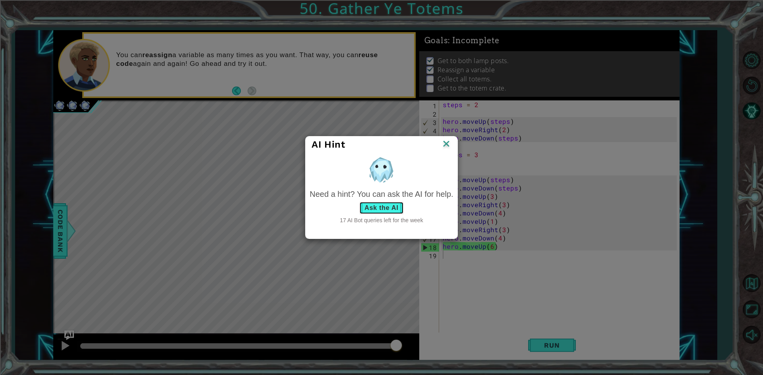
click at [383, 208] on button "Ask the AI" at bounding box center [381, 208] width 44 height 13
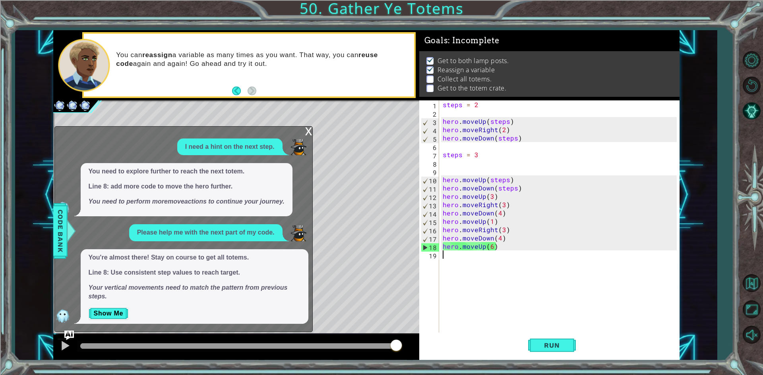
click at [95, 307] on div "You're almost there! Stay on course to get all totems. Line 8: Use consistent s…" at bounding box center [195, 287] width 228 height 75
click at [103, 315] on button "Show Me" at bounding box center [109, 314] width 40 height 13
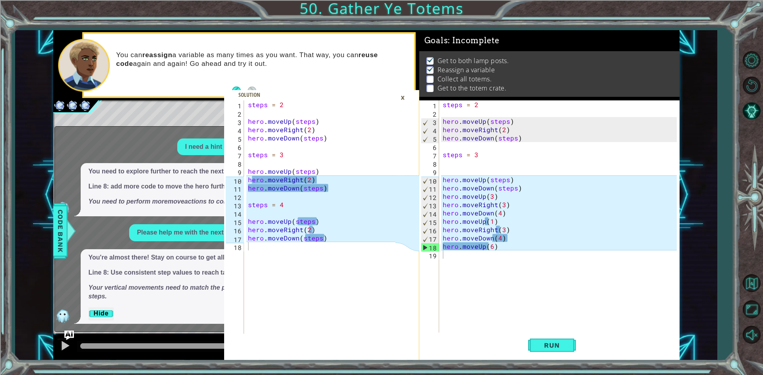
click at [498, 246] on div "steps = 2 hero . moveUp ( steps ) hero . moveRight ( 2 ) hero . moveDown ( step…" at bounding box center [561, 226] width 240 height 250
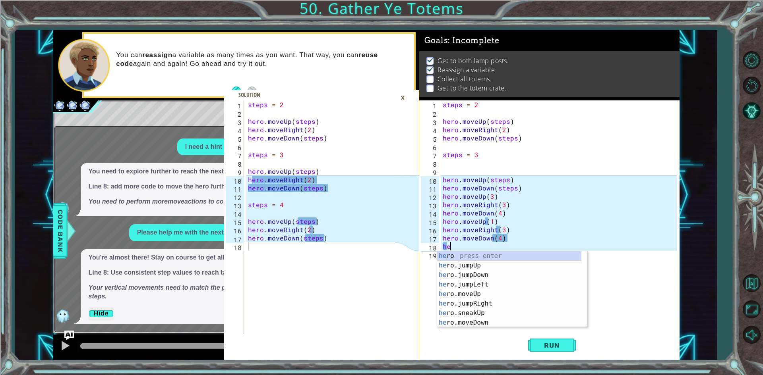
type textarea "h"
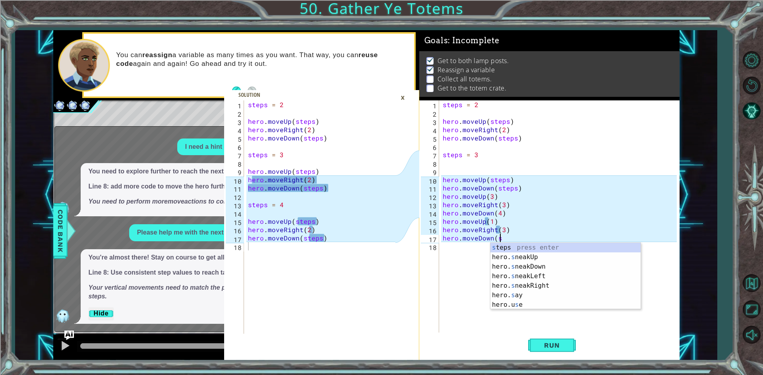
scroll to position [0, 3]
click at [512, 248] on div "st eps press enter hero. s neakLef t press enter hero. s neakRigh t press enter" at bounding box center [565, 267] width 150 height 48
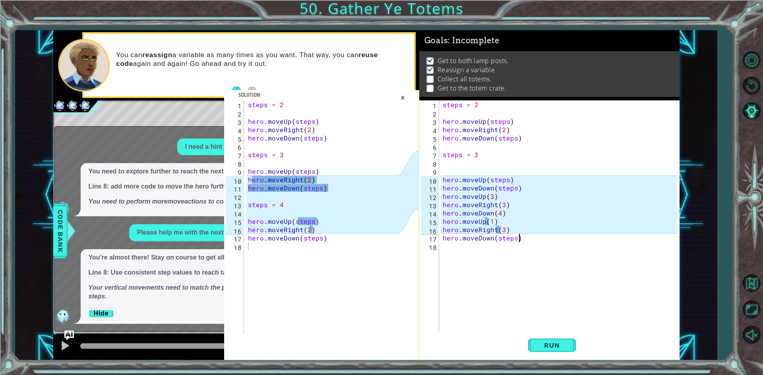
scroll to position [0, 4]
click at [505, 233] on div "steps = 2 hero . moveUp ( steps ) hero . moveRight ( 2 ) hero . moveDown ( step…" at bounding box center [561, 226] width 240 height 250
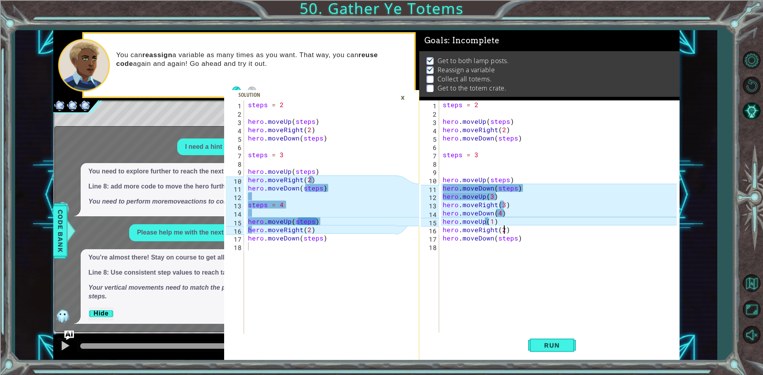
click at [488, 220] on div "steps = 2 hero . moveUp ( steps ) hero . moveRight ( 2 ) hero . moveDown ( step…" at bounding box center [561, 226] width 240 height 250
click at [495, 226] on div "steps = 2 hero . moveUp ( steps ) hero . moveRight ( 2 ) hero . moveDown ( step…" at bounding box center [561, 226] width 240 height 250
click at [493, 217] on div "steps = 2 hero . moveUp ( steps ) hero . moveRight ( 2 ) hero . moveDown ( step…" at bounding box center [561, 226] width 240 height 250
click at [491, 222] on div "steps = 2 hero . moveUp ( steps ) hero . moveRight ( 2 ) hero . moveDown ( step…" at bounding box center [561, 226] width 240 height 250
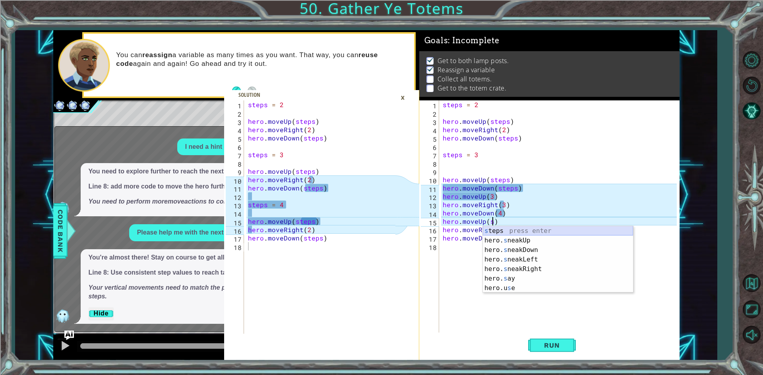
click at [552, 228] on div "s teps press enter hero. s neakUp press enter hero. s neakDown press enter hero…" at bounding box center [558, 269] width 150 height 86
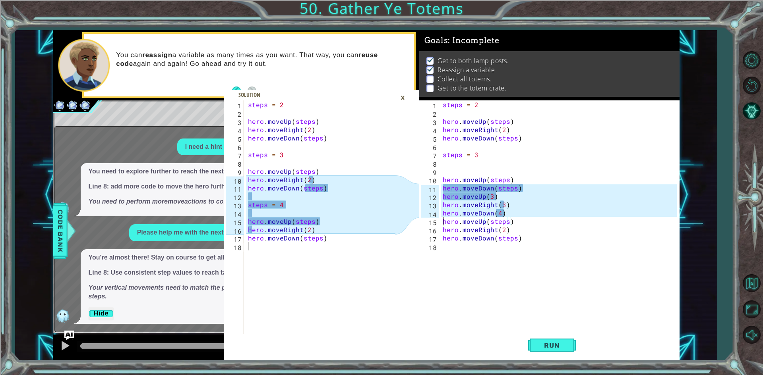
click at [444, 221] on div "steps = 2 hero . moveUp ( steps ) hero . moveRight ( 2 ) hero . moveDown ( step…" at bounding box center [561, 226] width 240 height 250
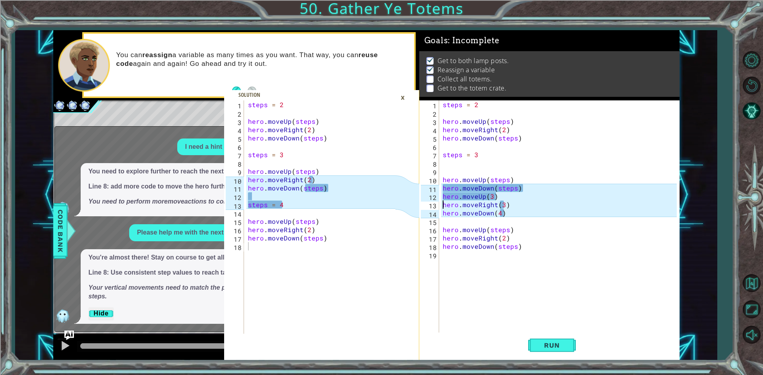
click at [442, 207] on div "steps = 2 hero . moveUp ( steps ) hero . moveRight ( 2 ) hero . moveDown ( step…" at bounding box center [561, 226] width 240 height 250
type textarea "hero.moveRight(3)"
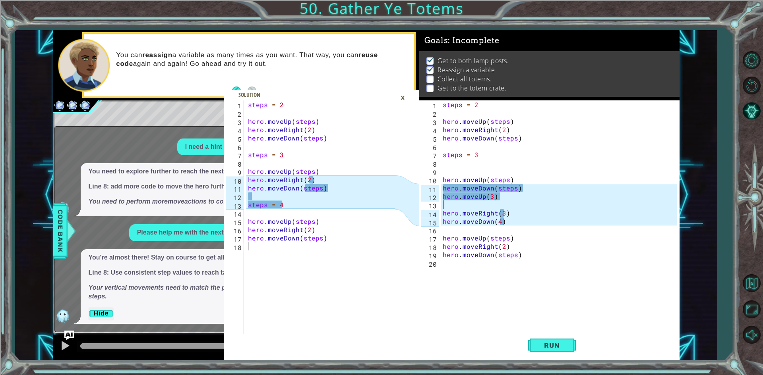
click at [442, 207] on div "steps = 2 hero . moveUp ( steps ) hero . moveRight ( 2 ) hero . moveDown ( step…" at bounding box center [561, 226] width 240 height 250
click at [518, 213] on div "steps = 2 hero . moveUp ( steps ) hero . moveRight ( 2 ) hero . moveDown ( step…" at bounding box center [561, 226] width 240 height 250
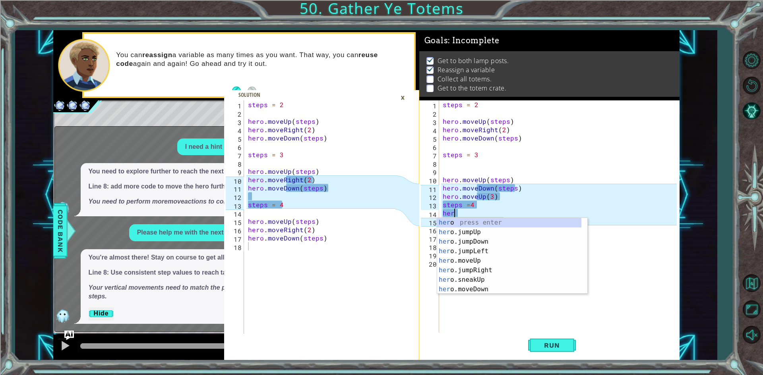
scroll to position [0, 0]
type textarea "h"
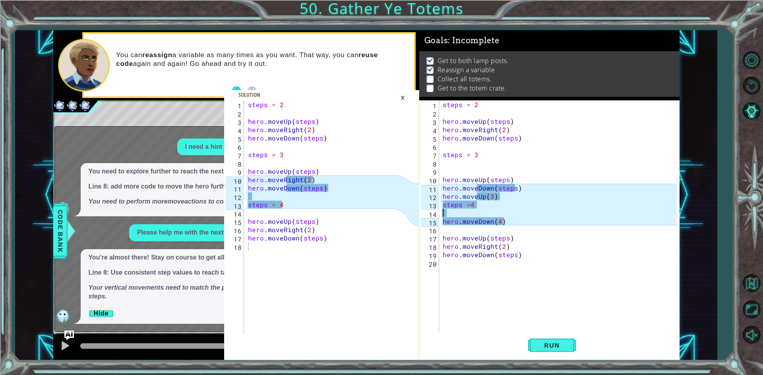
click at [444, 180] on div "steps = 2 hero . moveUp ( steps ) hero . moveRight ( 2 ) hero . moveDown ( step…" at bounding box center [561, 226] width 240 height 250
click at [440, 195] on div "hero.moveUp(steps) 1 2 3 4 5 6 7 8 9 10 11 12 13 14 15 16 17 18 19 20 steps = 2…" at bounding box center [547, 218] width 257 height 234
click at [441, 201] on div "steps = 2 hero . moveUp ( steps ) hero . moveRight ( 2 ) hero . moveDown ( step…" at bounding box center [561, 226] width 240 height 250
click at [440, 196] on div "steps =4 1 2 3 4 5 6 7 8 9 10 11 12 13 14 15 16 17 18 19 20 steps = 2 hero . mo…" at bounding box center [547, 218] width 257 height 234
click at [441, 196] on div "steps = 2 hero . moveUp ( steps ) hero . moveRight ( 2 ) hero . moveDown ( step…" at bounding box center [559, 218] width 236 height 234
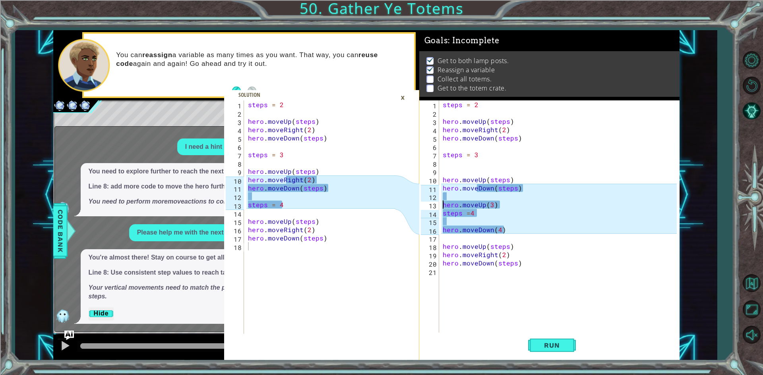
click at [441, 214] on div "steps = 2 hero . moveUp ( steps ) hero . moveRight ( 2 ) hero . moveDown ( step…" at bounding box center [561, 226] width 240 height 250
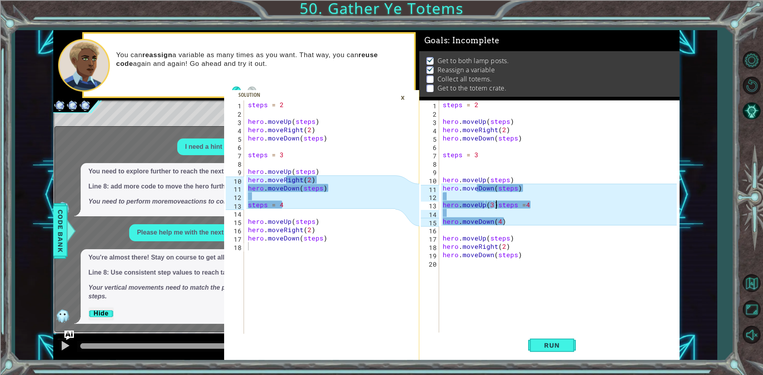
scroll to position [0, 2]
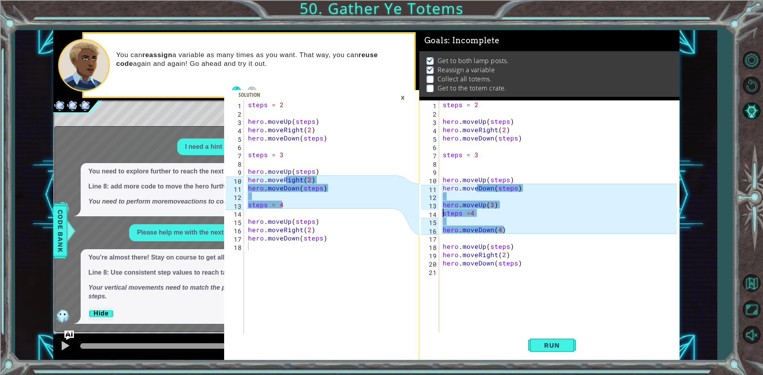
click at [441, 203] on div "steps = 2 hero . moveUp ( steps ) hero . moveRight ( 2 ) hero . moveDown ( step…" at bounding box center [561, 226] width 240 height 250
type textarea "hero.moveUp(3)"
